Goal: Task Accomplishment & Management: Manage account settings

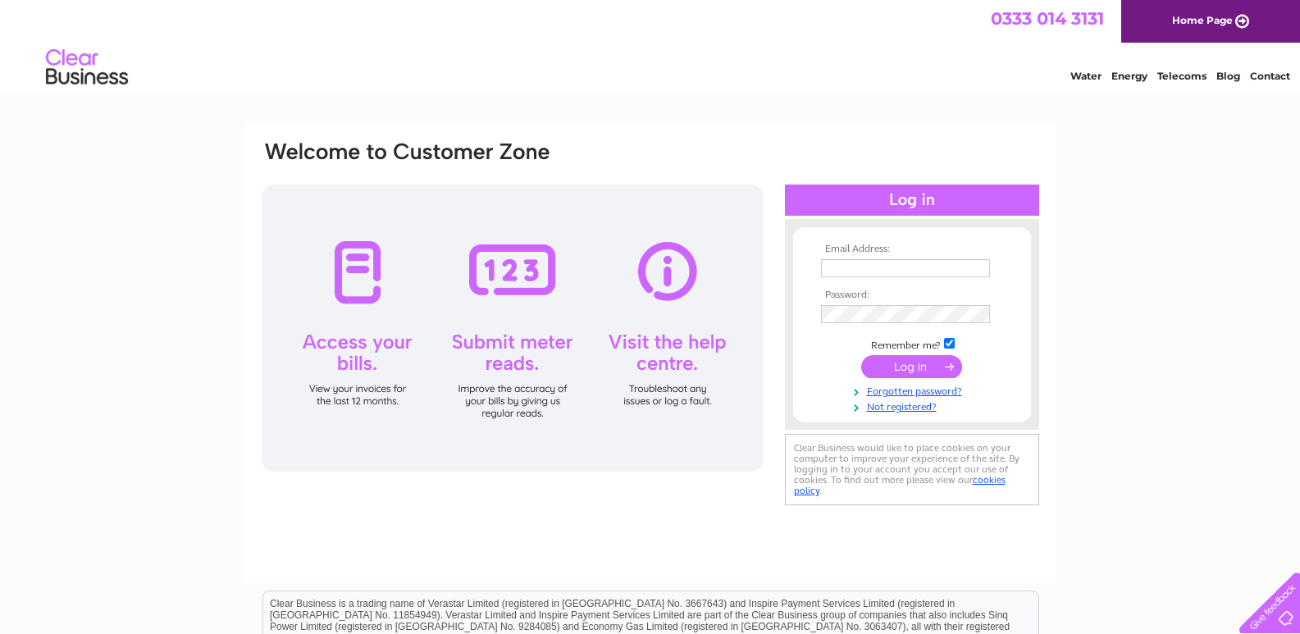
type input "admin@jschemists.co.uk"
click at [908, 369] on input "submit" at bounding box center [911, 366] width 101 height 23
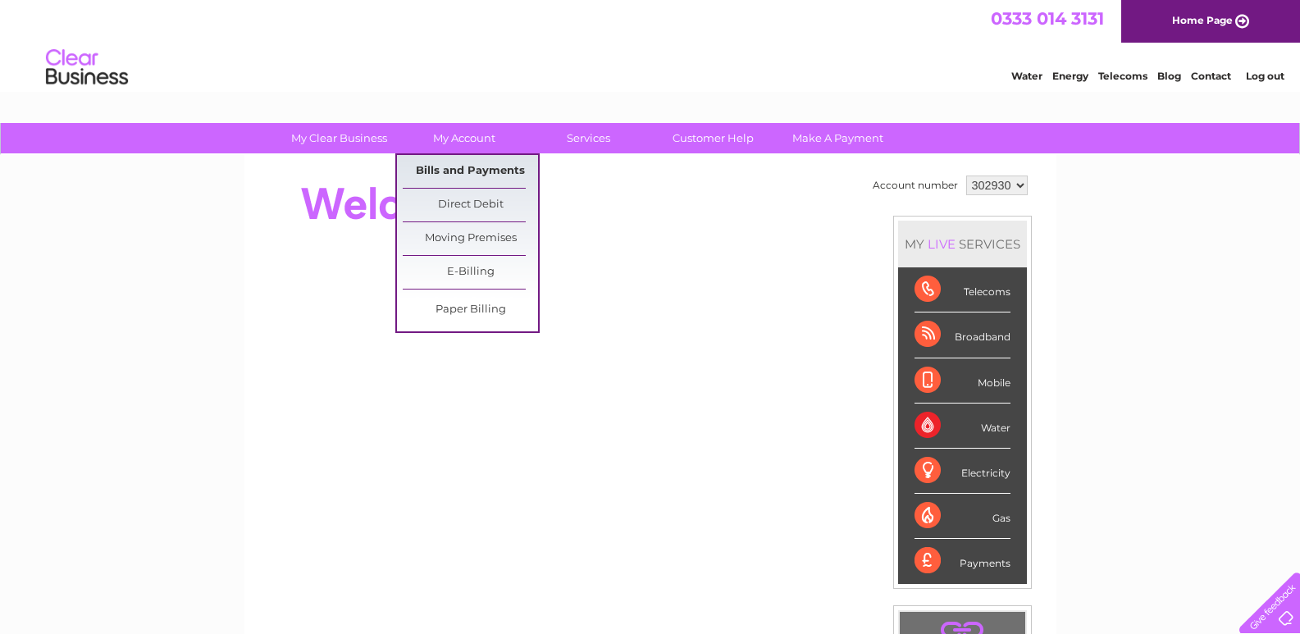
click at [465, 171] on link "Bills and Payments" at bounding box center [470, 171] width 135 height 33
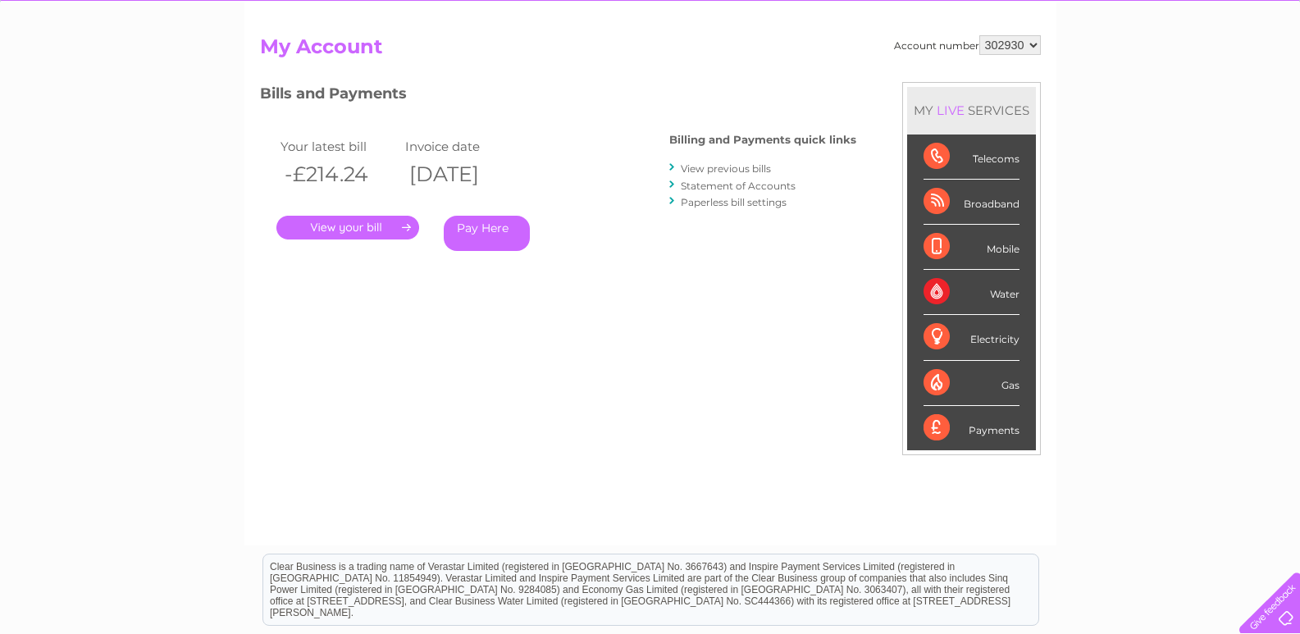
scroll to position [164, 0]
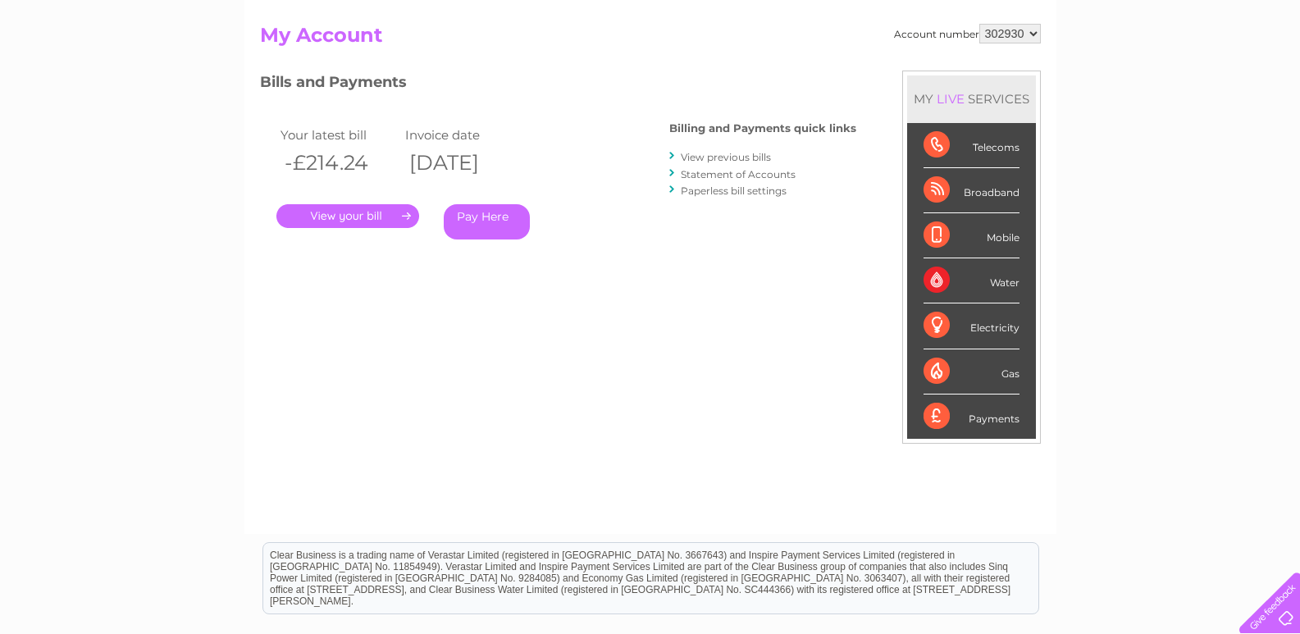
click at [362, 217] on link "." at bounding box center [347, 216] width 143 height 24
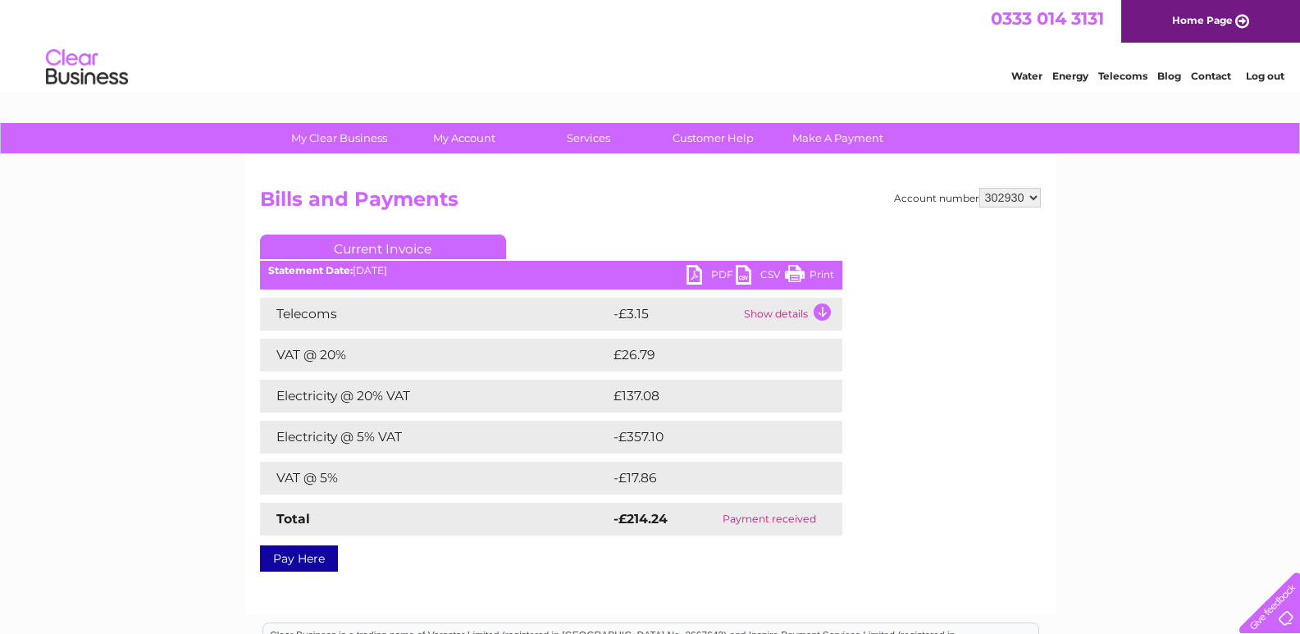
click at [1029, 199] on select "302930" at bounding box center [1010, 198] width 62 height 20
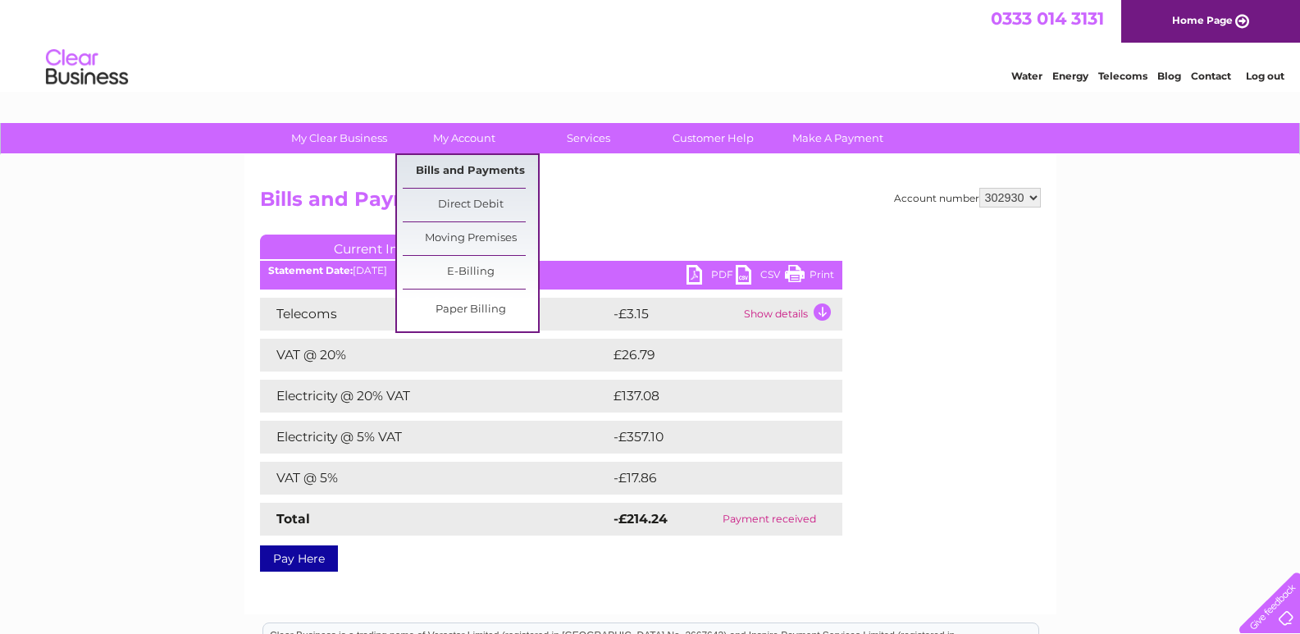
click at [493, 171] on link "Bills and Payments" at bounding box center [470, 171] width 135 height 33
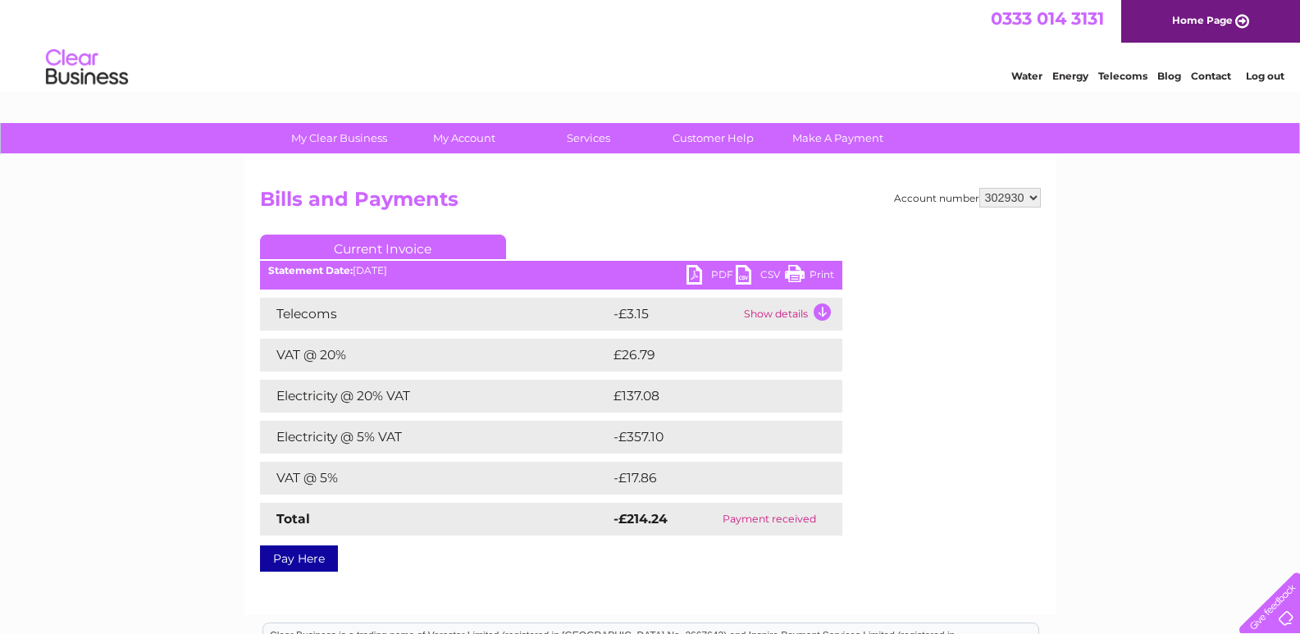
click at [821, 312] on td "Show details" at bounding box center [791, 314] width 103 height 33
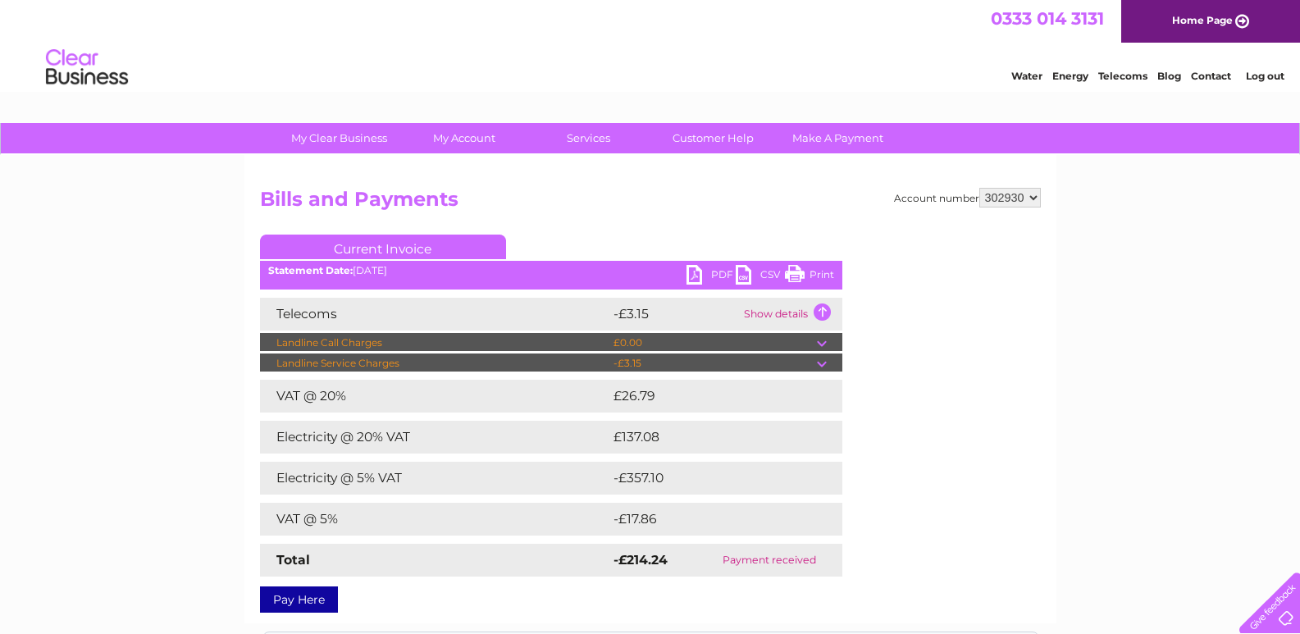
click at [821, 312] on td "Show details" at bounding box center [791, 314] width 103 height 33
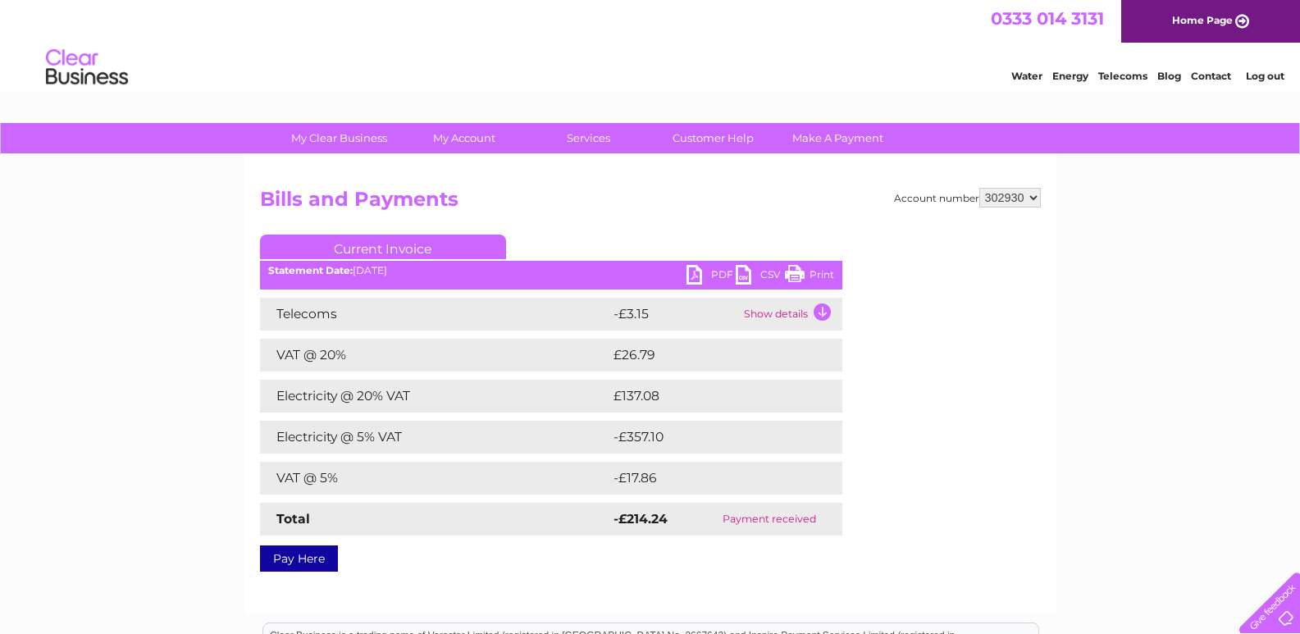
click at [821, 312] on td "Show details" at bounding box center [791, 314] width 103 height 33
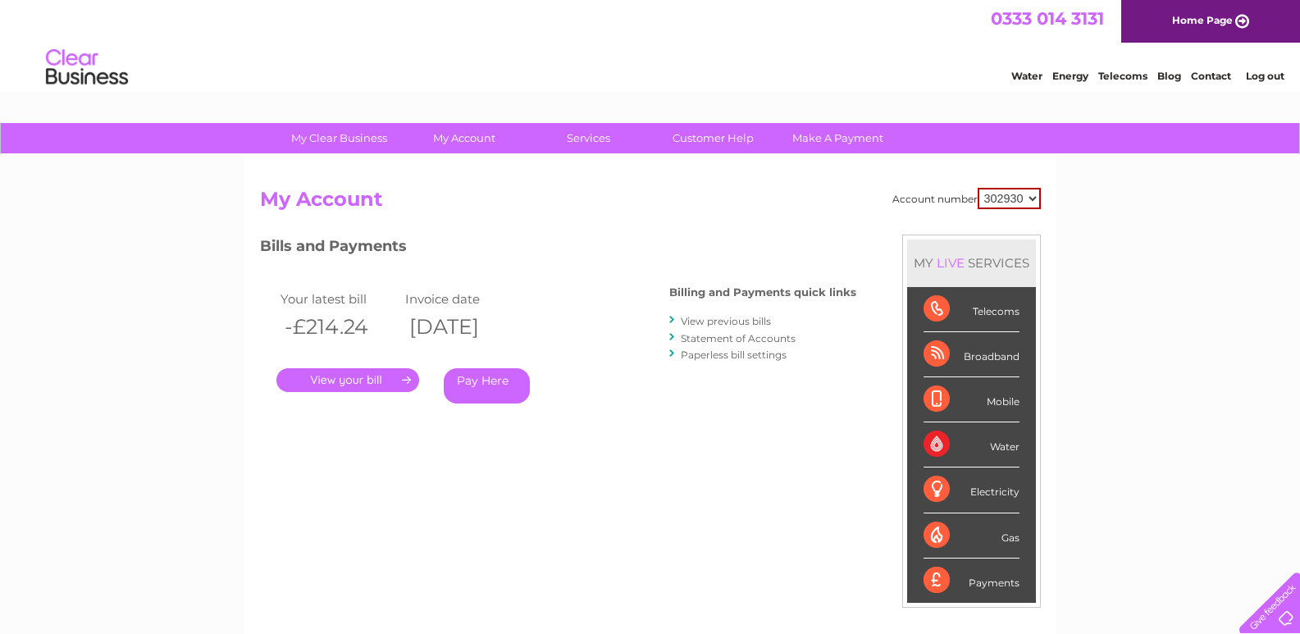
click at [732, 321] on link "View previous bills" at bounding box center [726, 321] width 90 height 12
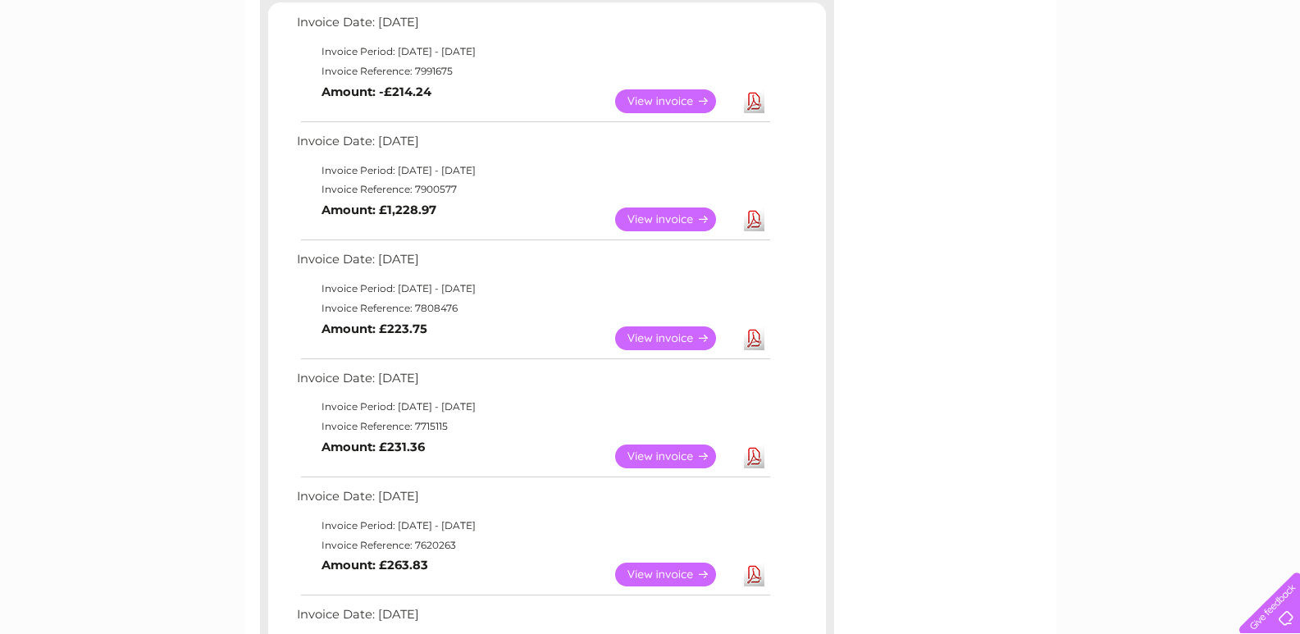
scroll to position [328, 0]
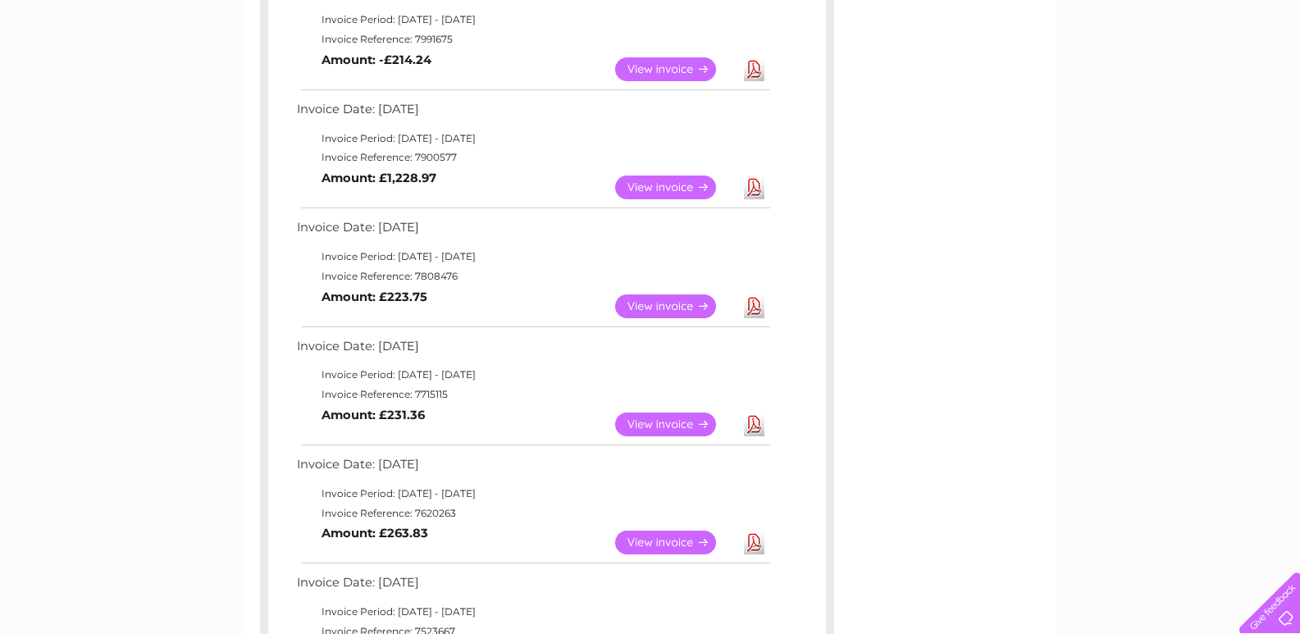
click at [668, 198] on link "View" at bounding box center [675, 188] width 121 height 24
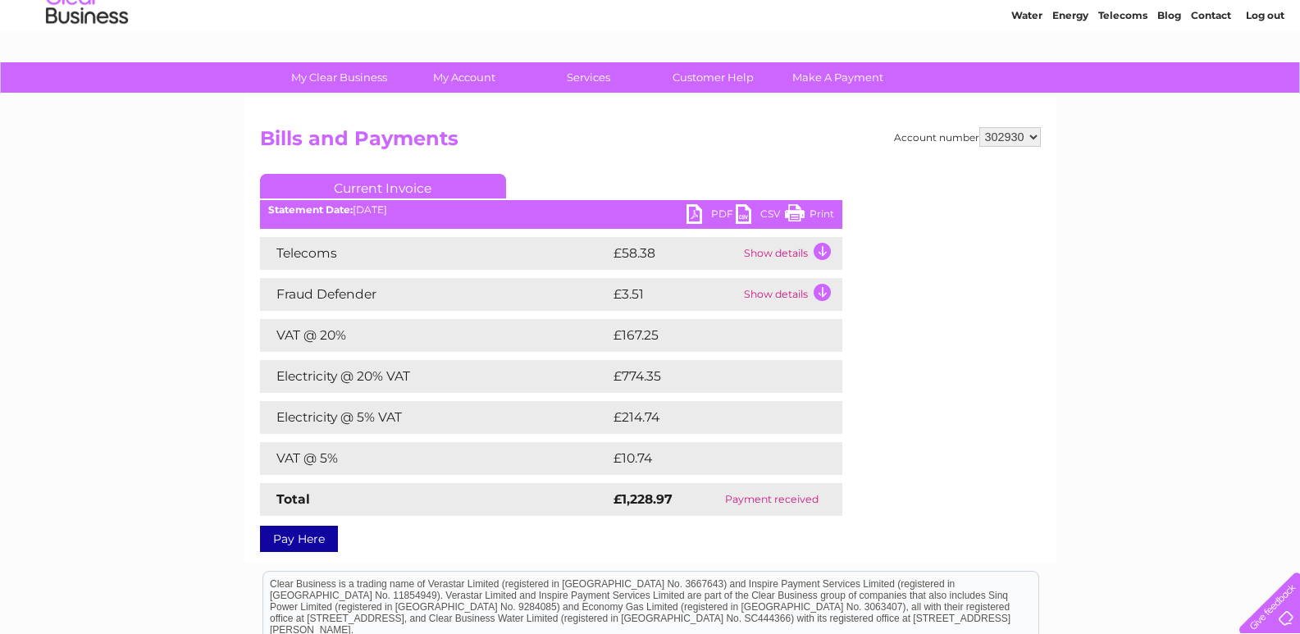
scroll to position [246, 0]
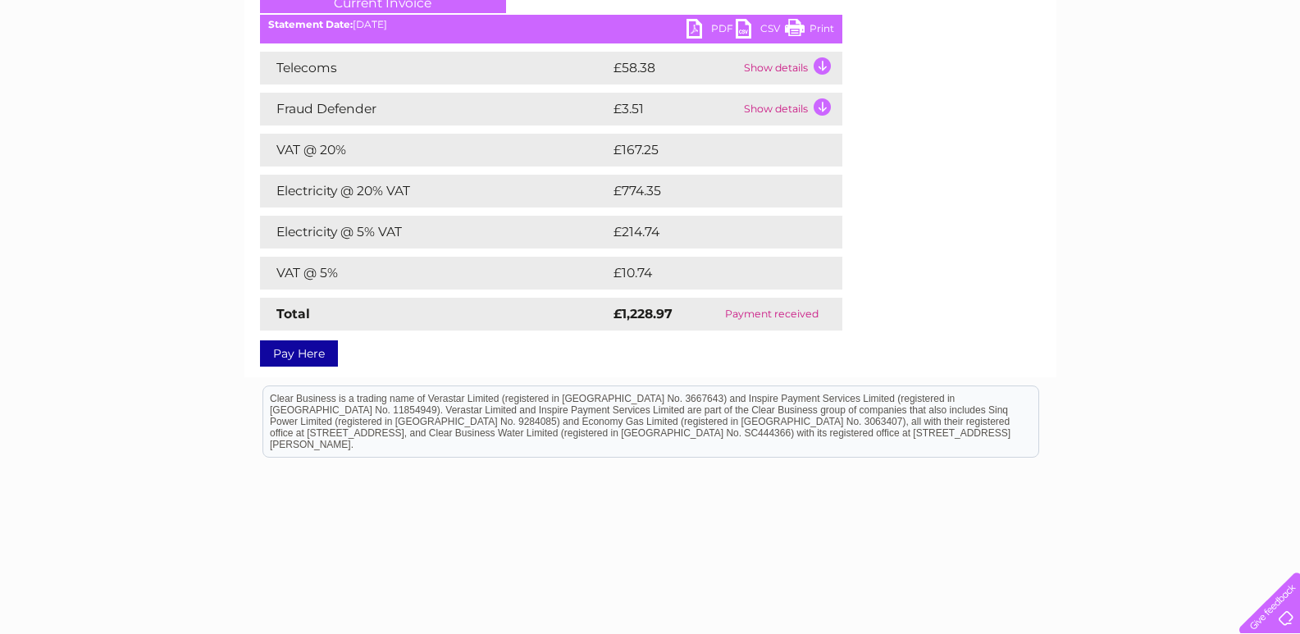
click at [714, 30] on link "PDF" at bounding box center [710, 31] width 49 height 24
click at [691, 28] on link "PDF" at bounding box center [710, 31] width 49 height 24
